Goal: Information Seeking & Learning: Understand process/instructions

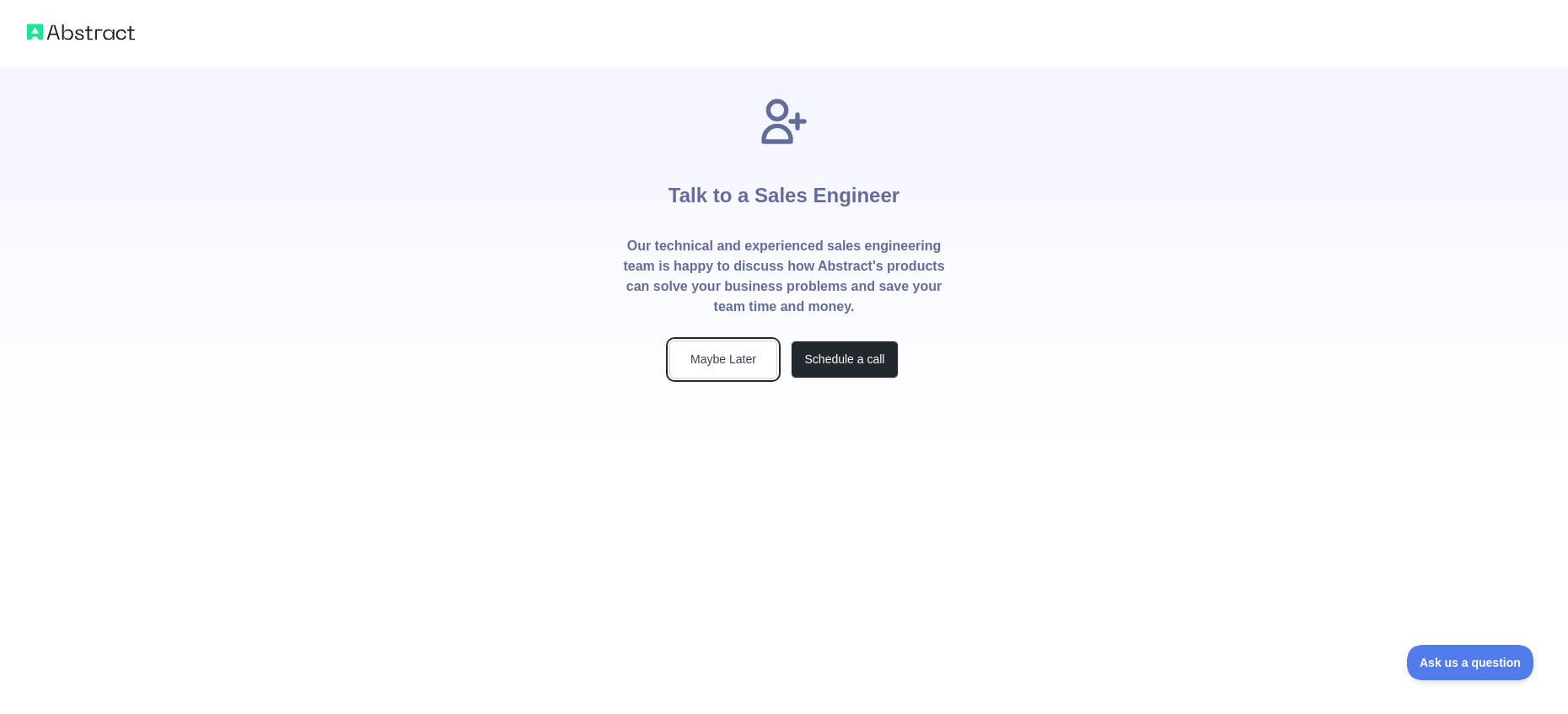
drag, startPoint x: 748, startPoint y: 370, endPoint x: 760, endPoint y: 380, distance: 15.6
click at [748, 370] on button "Maybe Later" at bounding box center [723, 359] width 108 height 38
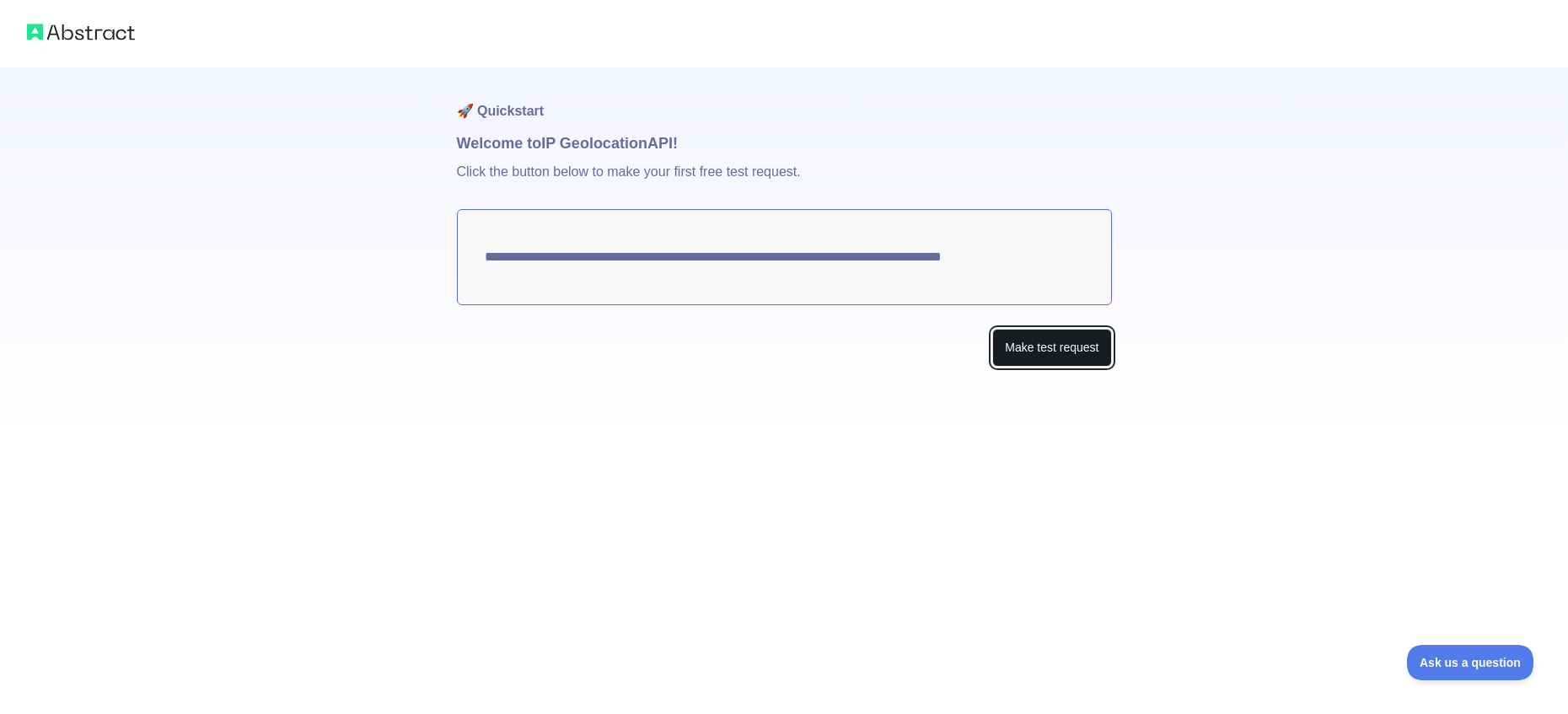
click at [1033, 351] on button "Make test request" at bounding box center [1051, 348] width 119 height 38
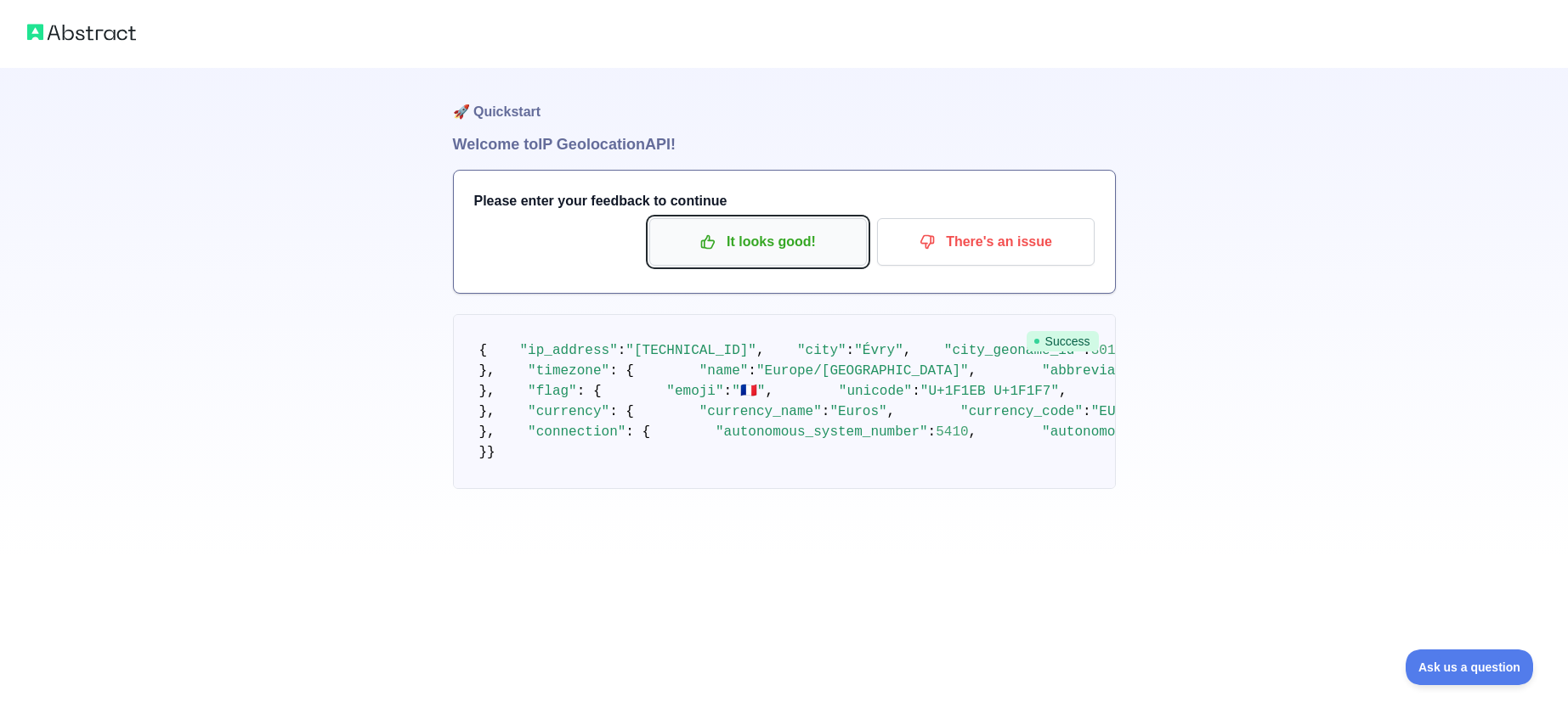
click at [801, 244] on p "It looks good!" at bounding box center [757, 242] width 192 height 29
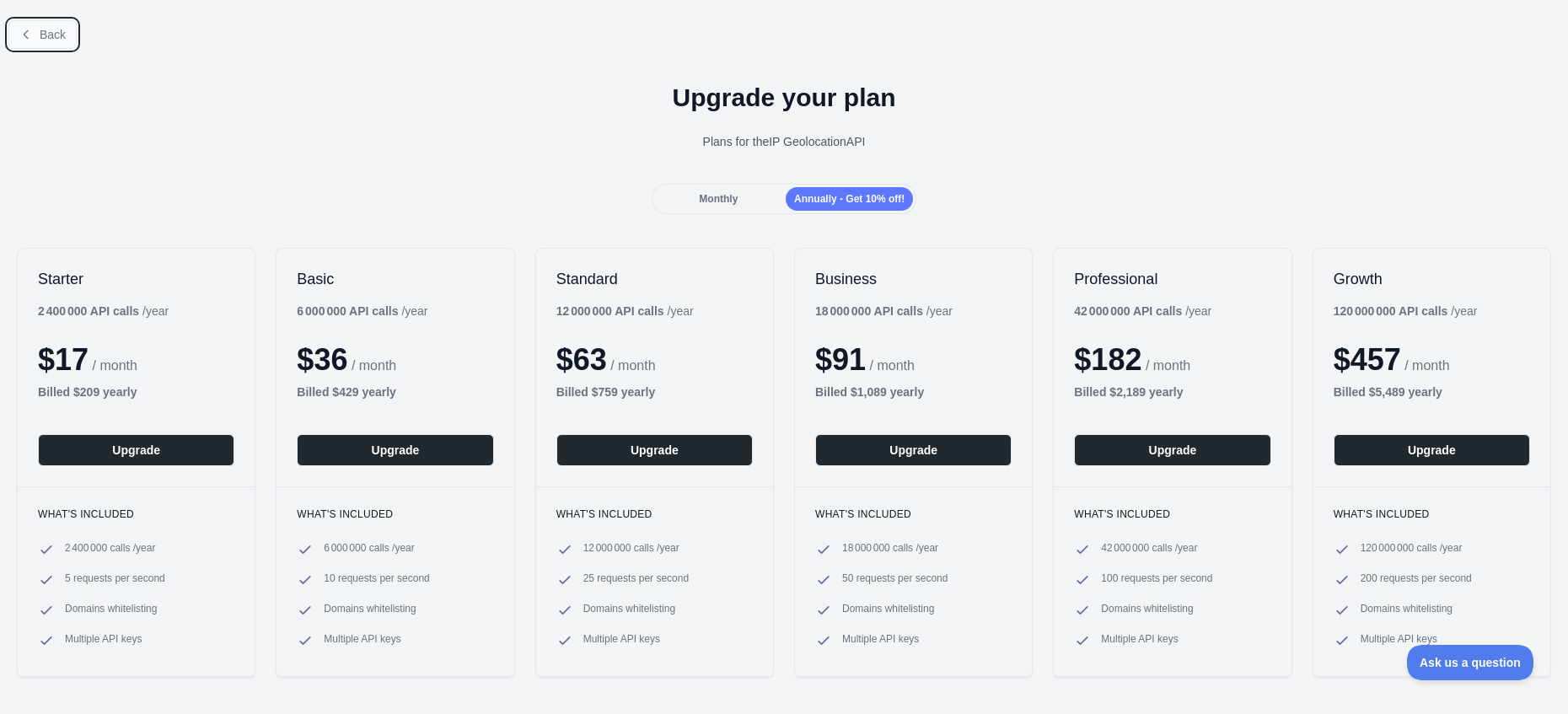
click at [68, 33] on button "Back" at bounding box center [42, 35] width 68 height 29
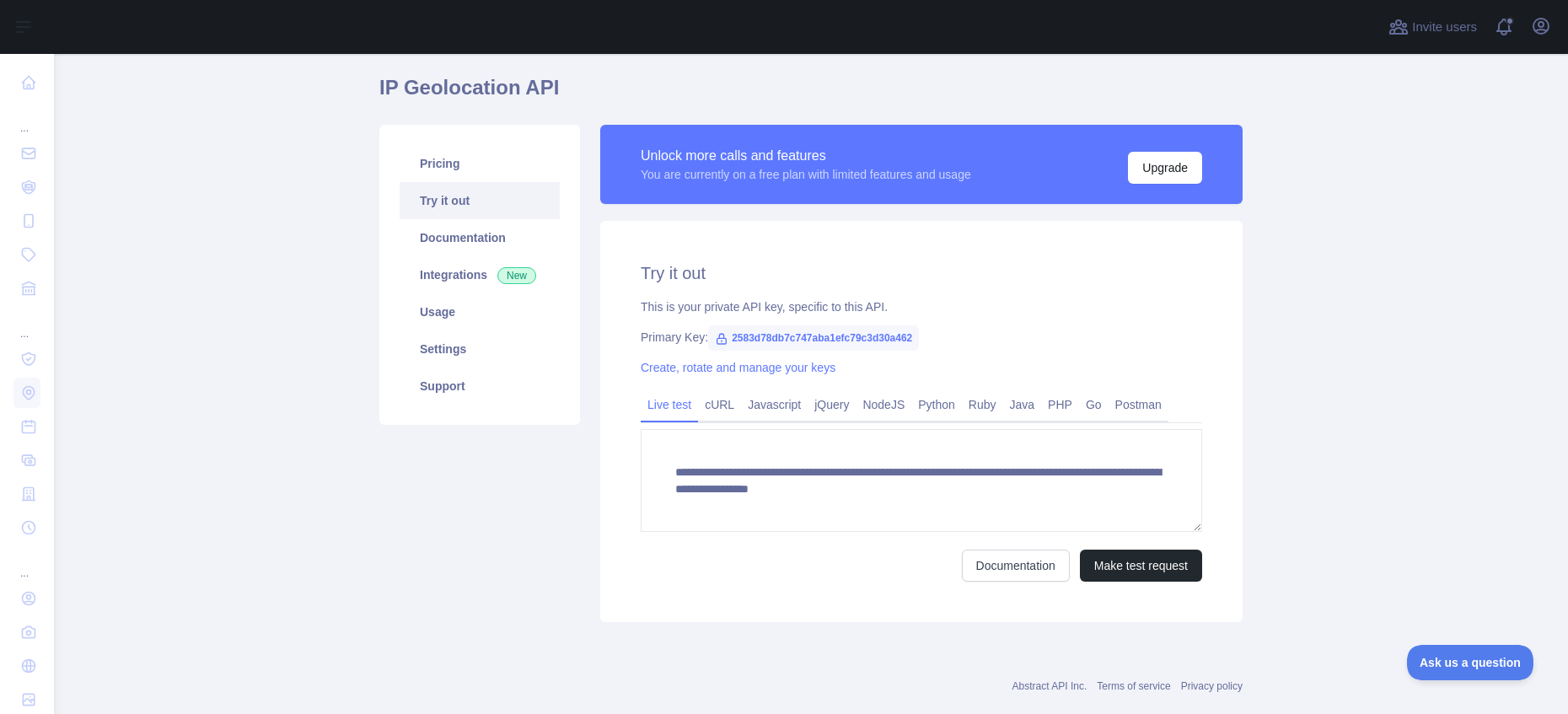
scroll to position [54, 0]
click at [700, 396] on link "cURL" at bounding box center [719, 404] width 43 height 27
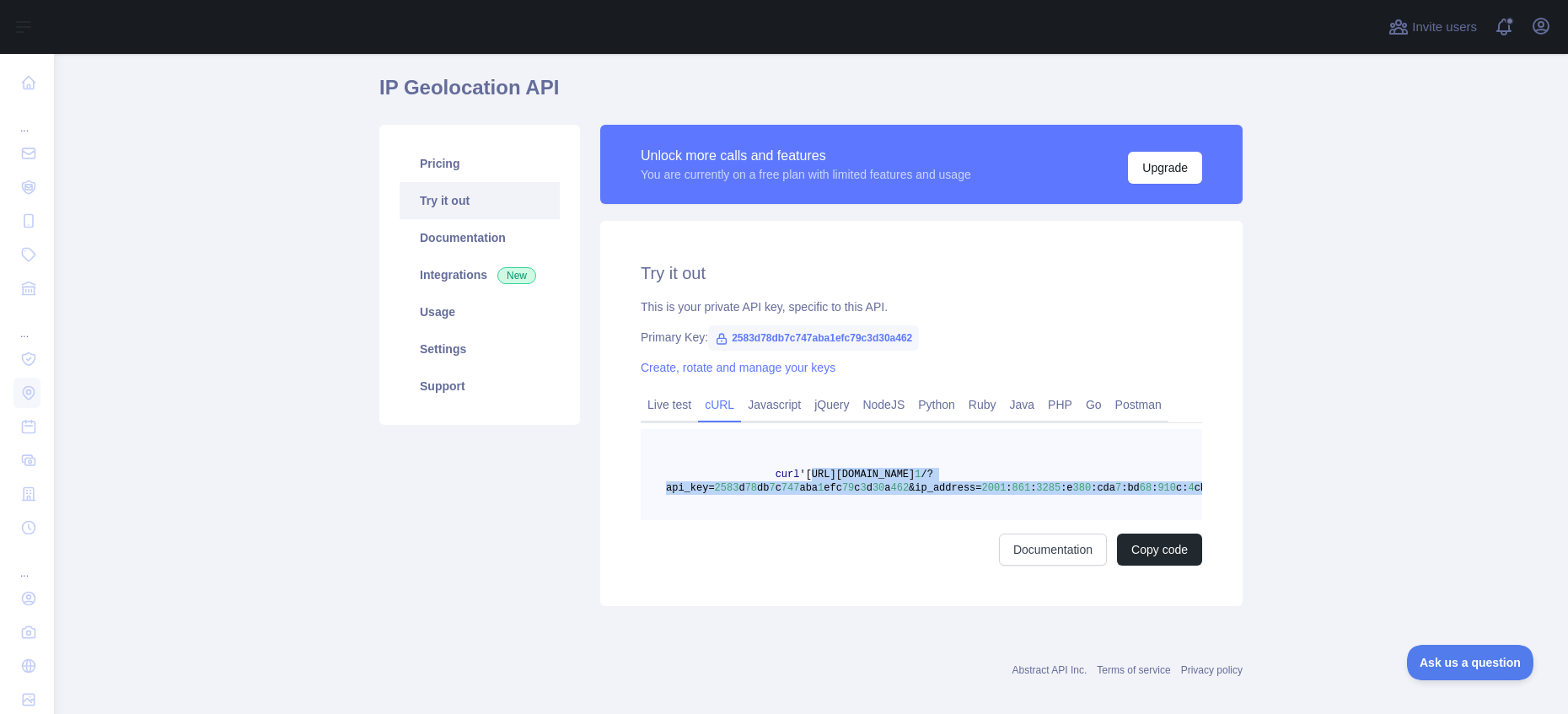
scroll to position [0, 44]
drag, startPoint x: 807, startPoint y: 472, endPoint x: 1166, endPoint y: 492, distance: 359.6
click at [1166, 492] on span "curl '[URL][DOMAIN_NAME] 1 /?api_key= 2583 d 78 db 7 c 747 aba 1 efc 79 c 3 d 3…" at bounding box center [900, 481] width 552 height 25
copy span "[URL][DOMAIN_NAME] 1 /?api_key= 2583 d 78 db 7 c 747 aba 1 efc 79 c 3 d 30 a 46…"
click at [449, 272] on link "Integrations New" at bounding box center [479, 275] width 160 height 38
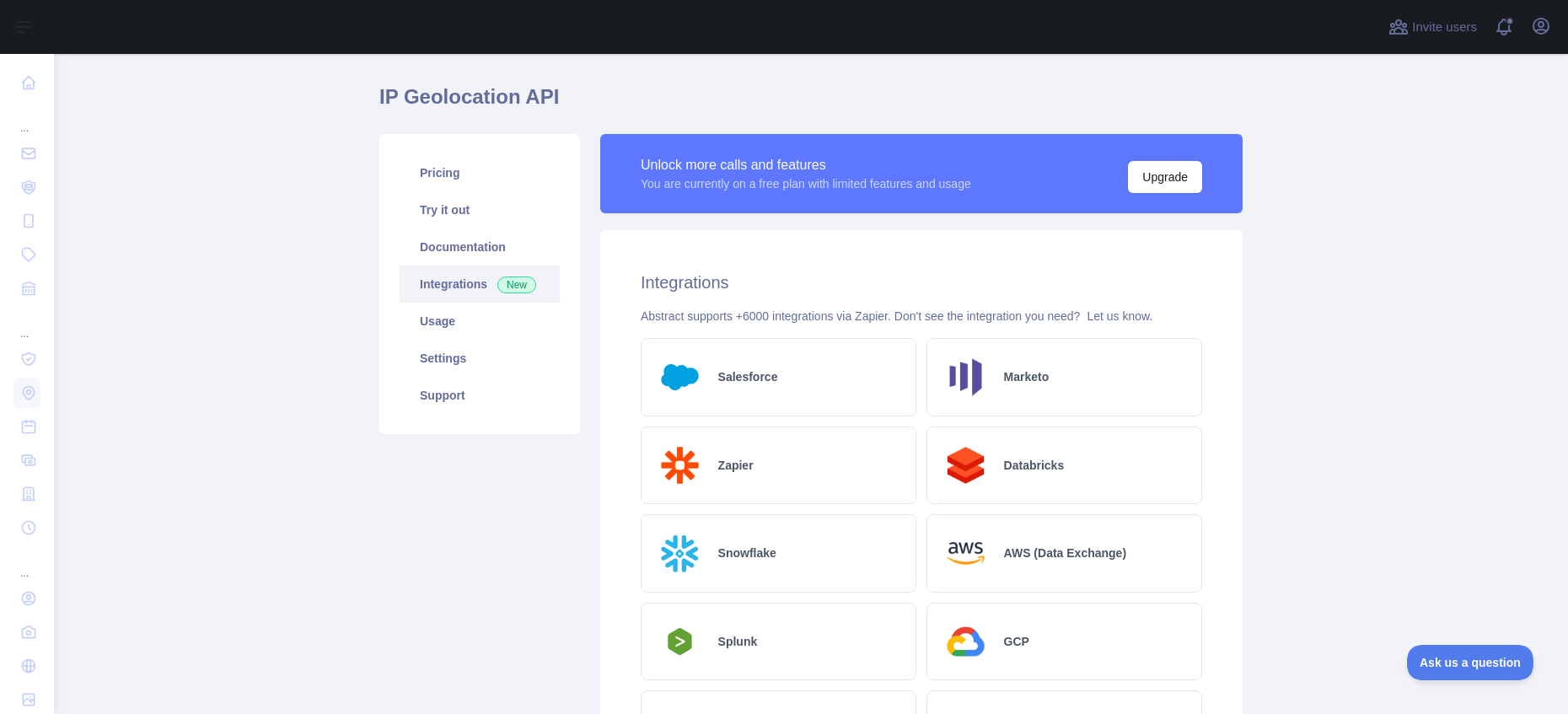
scroll to position [44, 0]
click at [463, 240] on link "Documentation" at bounding box center [479, 249] width 160 height 38
